Goal: Transaction & Acquisition: Download file/media

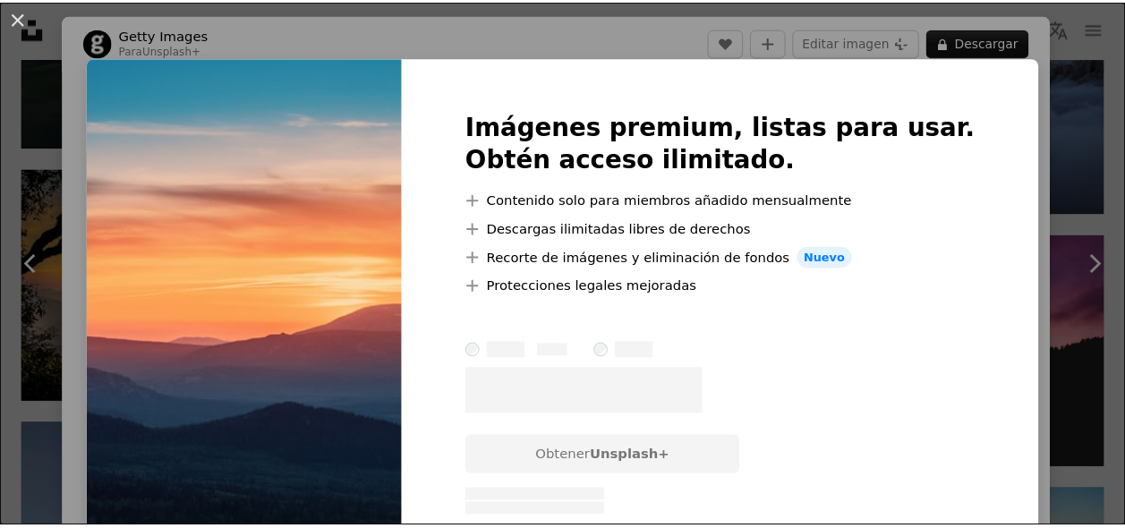
scroll to position [30, 0]
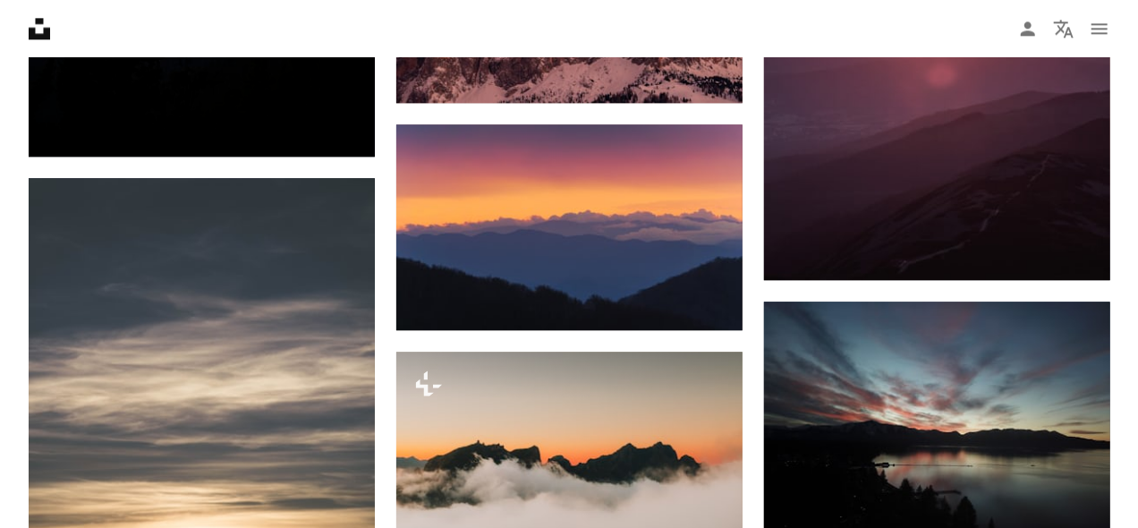
scroll to position [5586, 0]
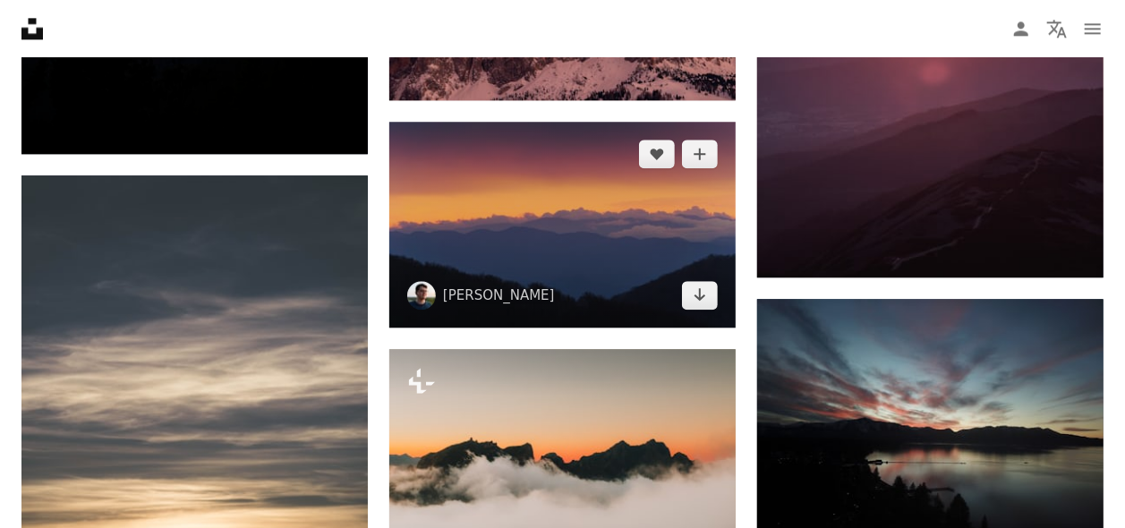
click at [561, 231] on img at bounding box center [562, 225] width 346 height 206
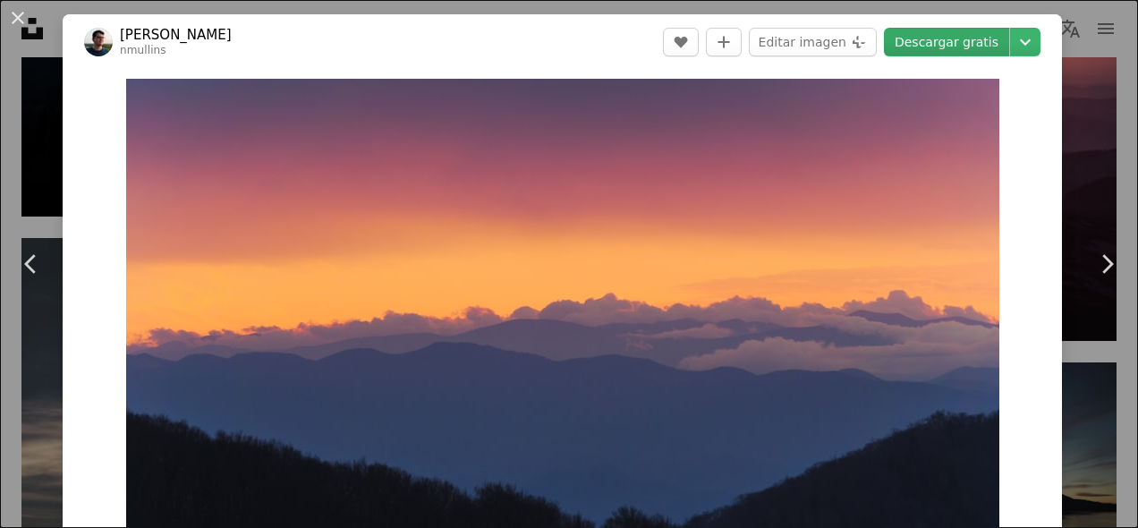
click at [977, 45] on link "Descargar gratis" at bounding box center [946, 42] width 125 height 29
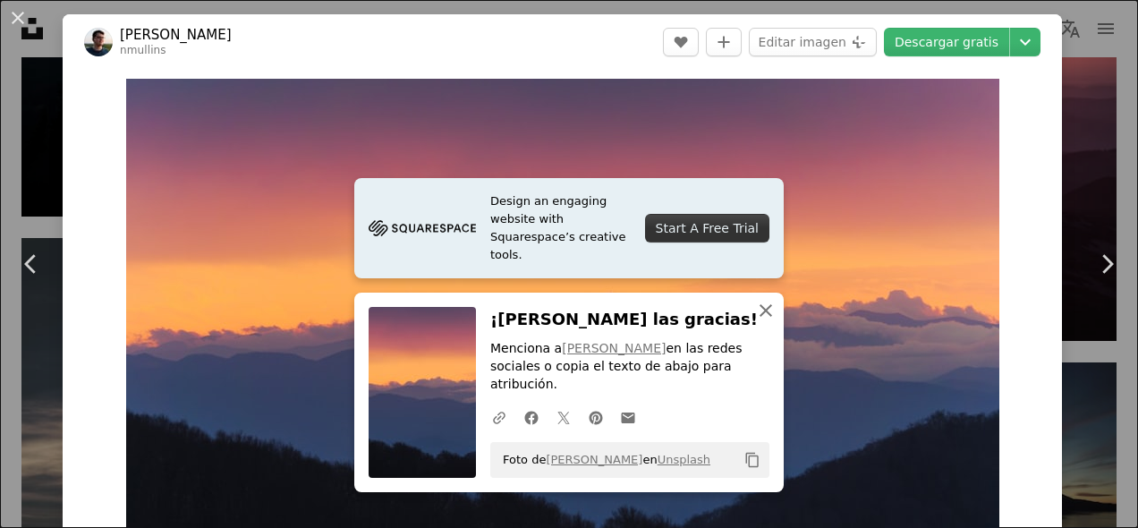
click at [772, 321] on icon "An X shape" at bounding box center [765, 310] width 21 height 21
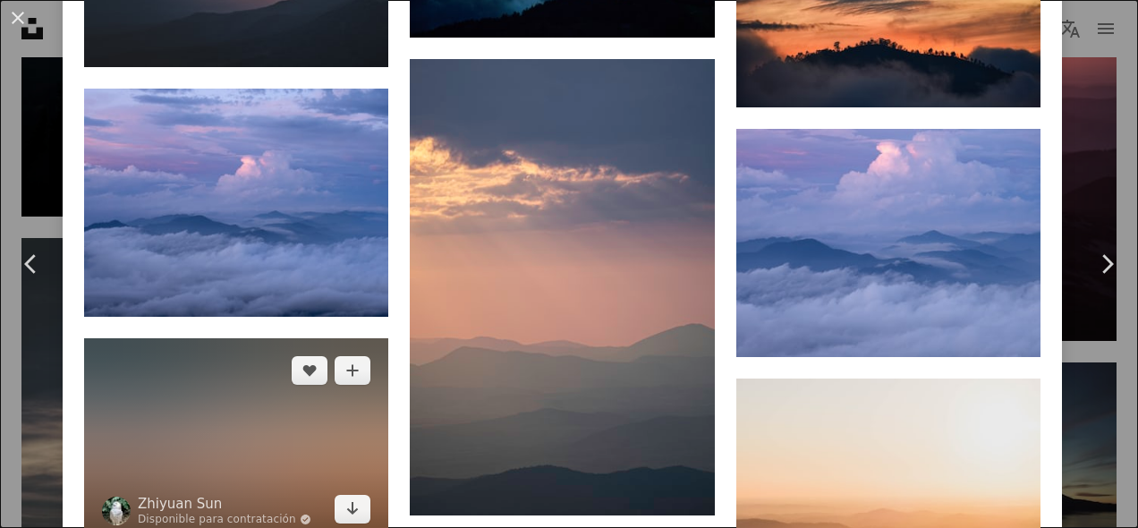
scroll to position [18341, 0]
